Goal: Task Accomplishment & Management: Manage account settings

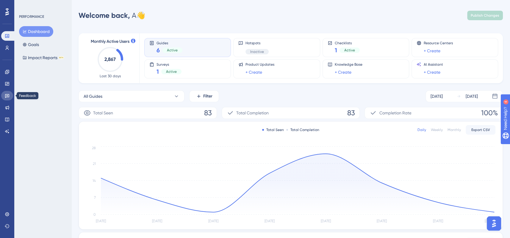
click at [8, 94] on icon at bounding box center [7, 95] width 5 height 5
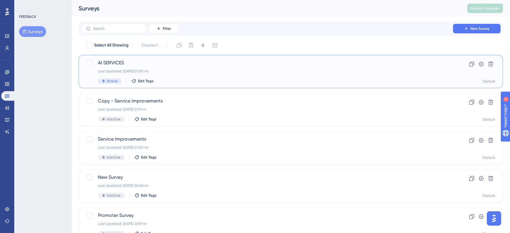
click at [205, 79] on div "Active Edit Tags" at bounding box center [267, 80] width 338 height 5
